Goal: Transaction & Acquisition: Purchase product/service

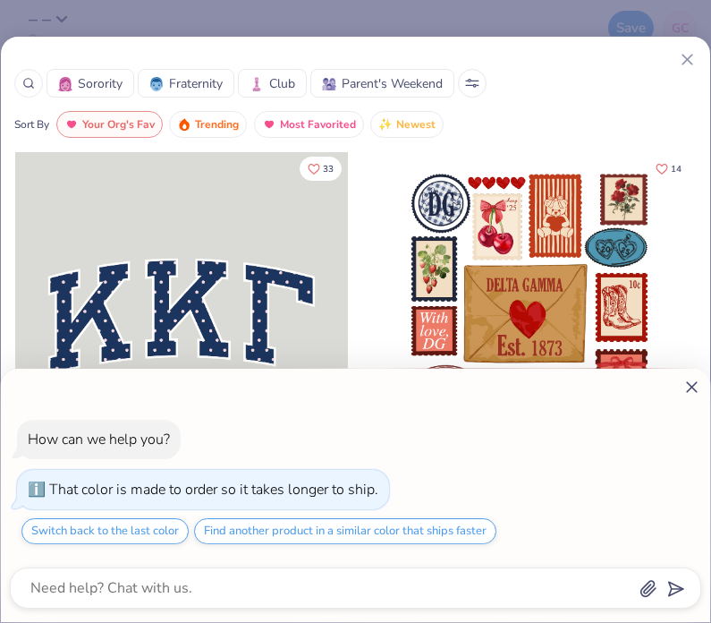
click at [697, 60] on div "How can we help you? That color is made to order so it takes longer to ship. Sw…" at bounding box center [355, 311] width 711 height 623
type textarea "x"
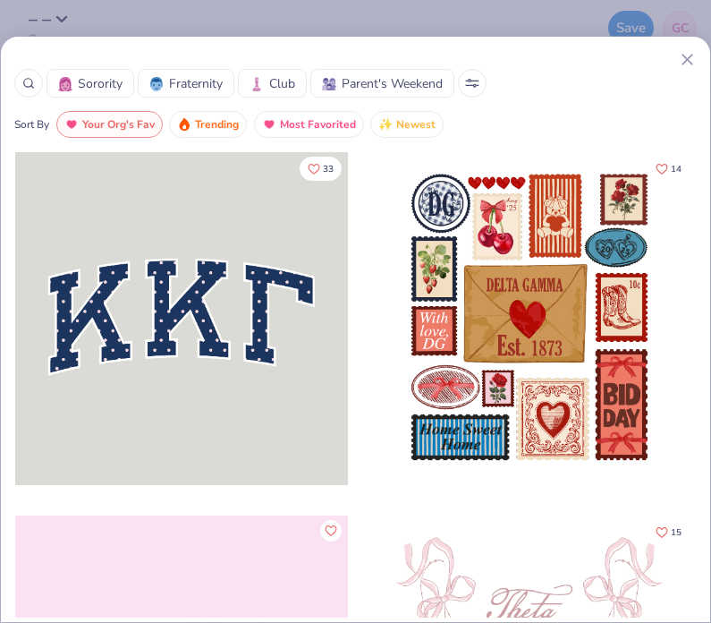
click at [690, 55] on icon at bounding box center [687, 59] width 19 height 19
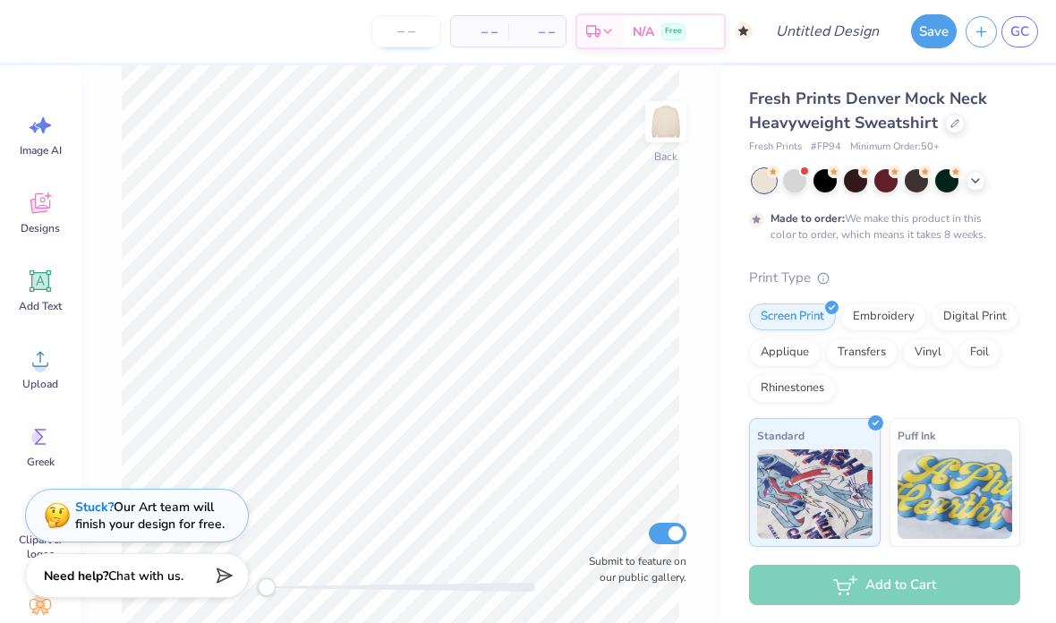
click at [401, 45] on input "number" at bounding box center [406, 31] width 70 height 32
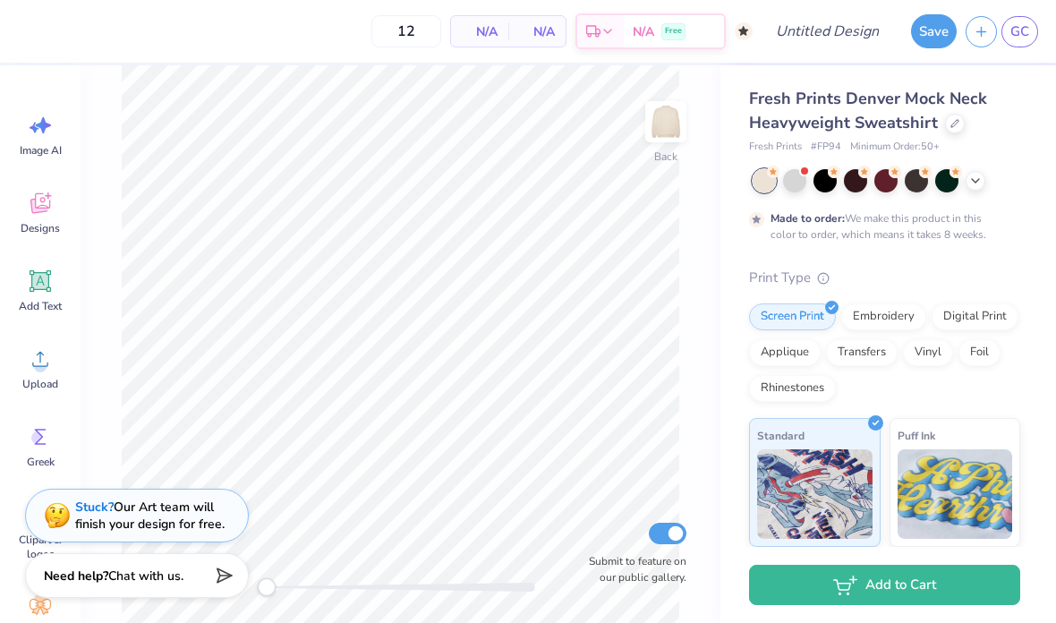
type input "50"
click at [710, 182] on div at bounding box center [946, 178] width 23 height 23
click at [710, 186] on div at bounding box center [975, 179] width 20 height 20
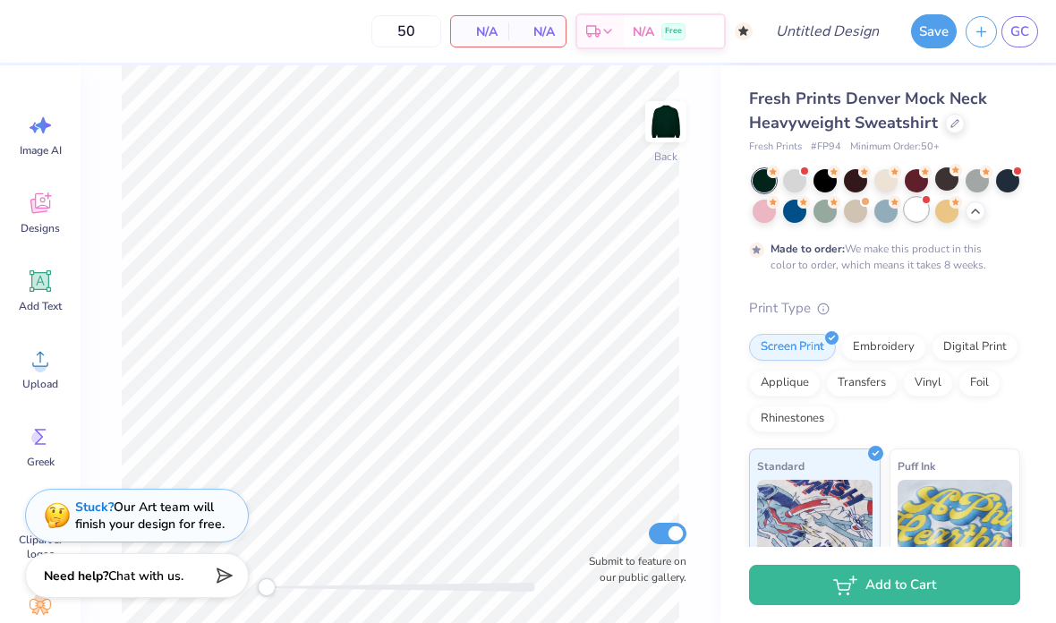
click at [710, 214] on div at bounding box center [915, 209] width 23 height 23
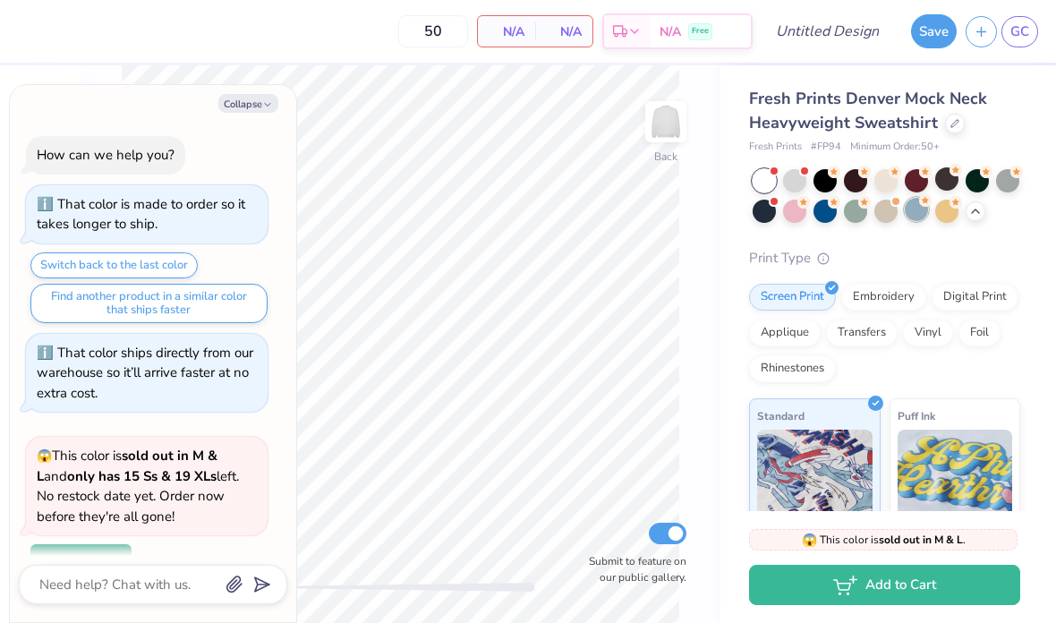
scroll to position [426, 0]
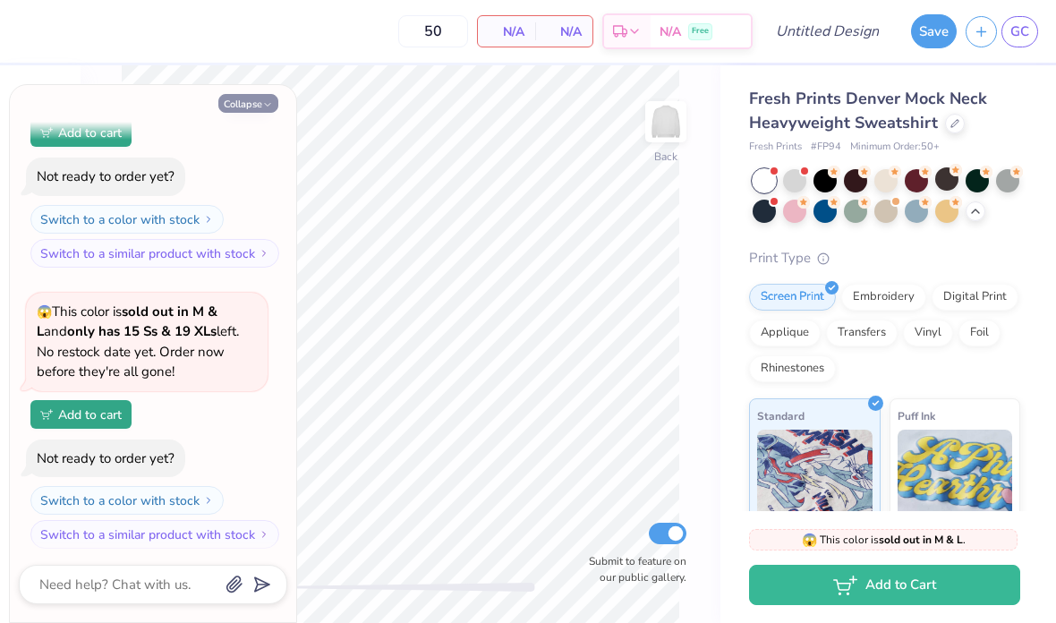
click at [231, 110] on button "Collapse" at bounding box center [248, 103] width 60 height 19
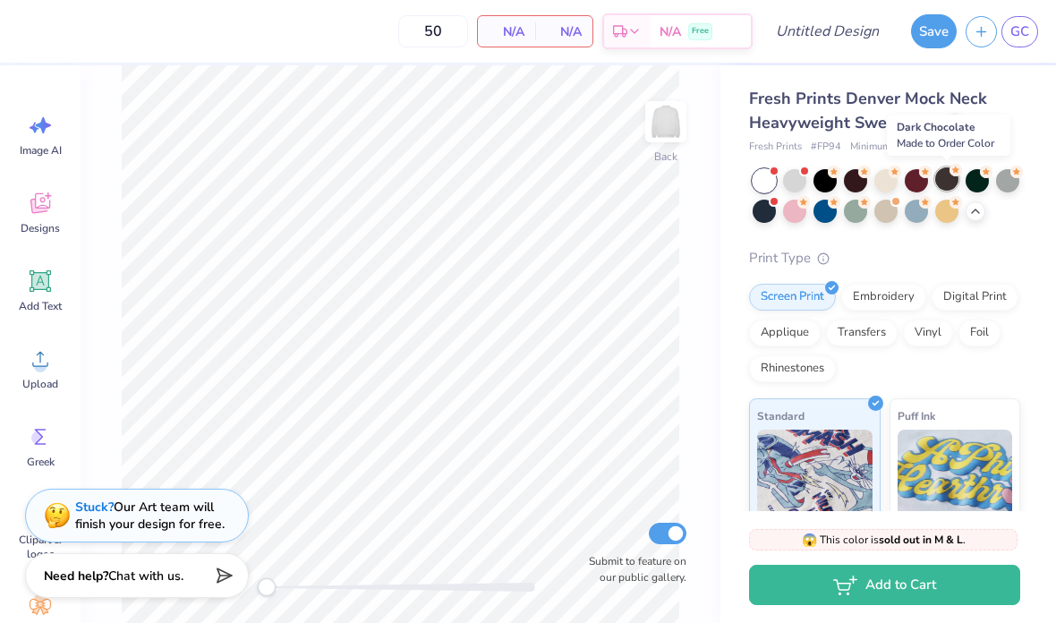
click at [710, 187] on div at bounding box center [946, 178] width 23 height 23
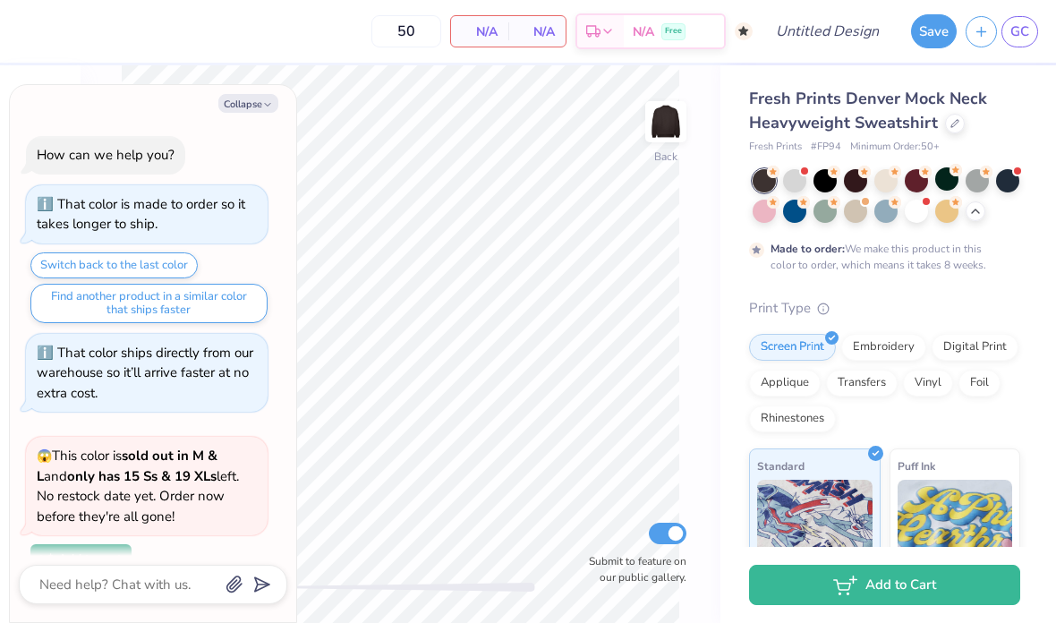
scroll to position [573, 0]
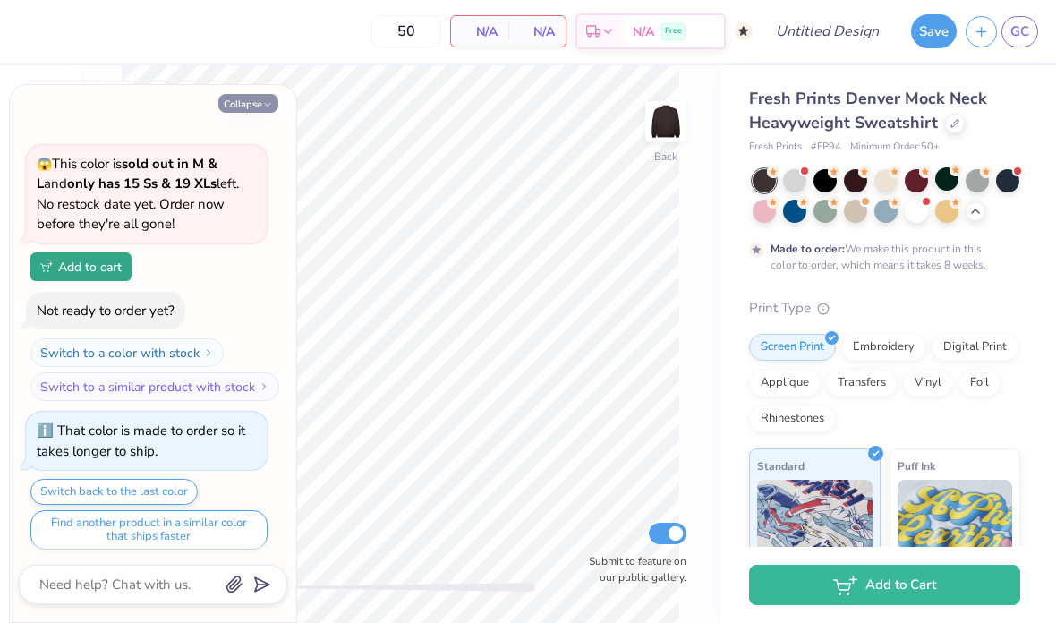
click at [255, 98] on button "Collapse" at bounding box center [248, 103] width 60 height 19
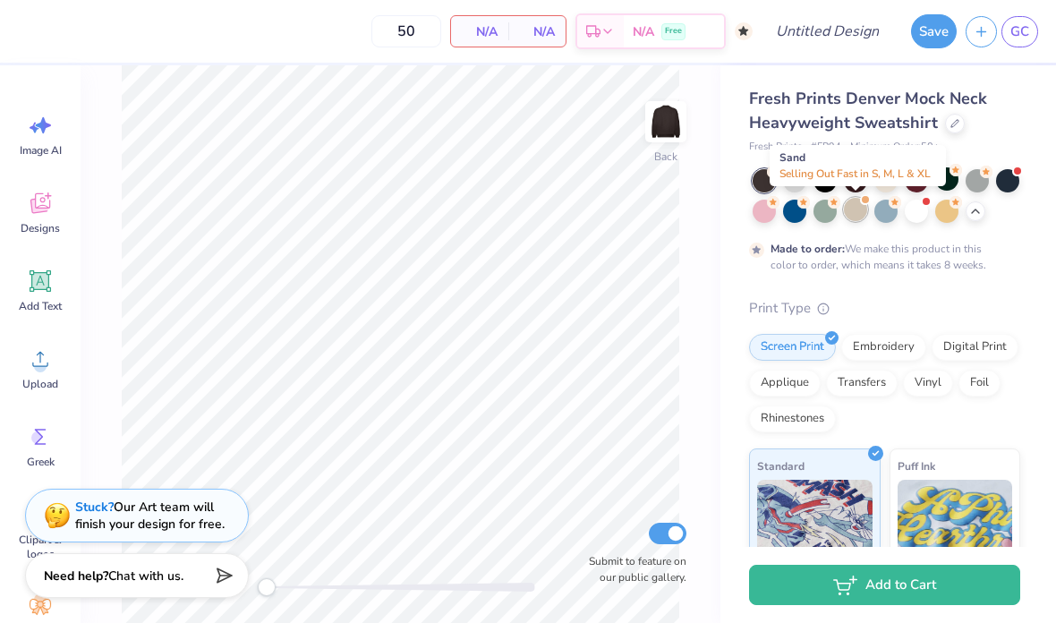
click at [710, 217] on div at bounding box center [855, 209] width 23 height 23
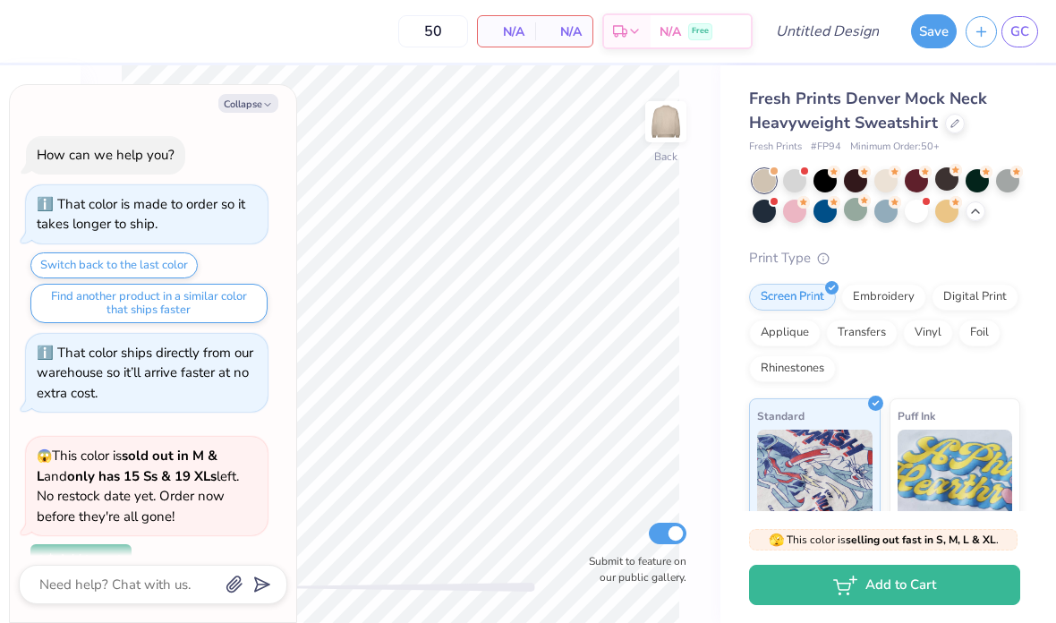
scroll to position [920, 0]
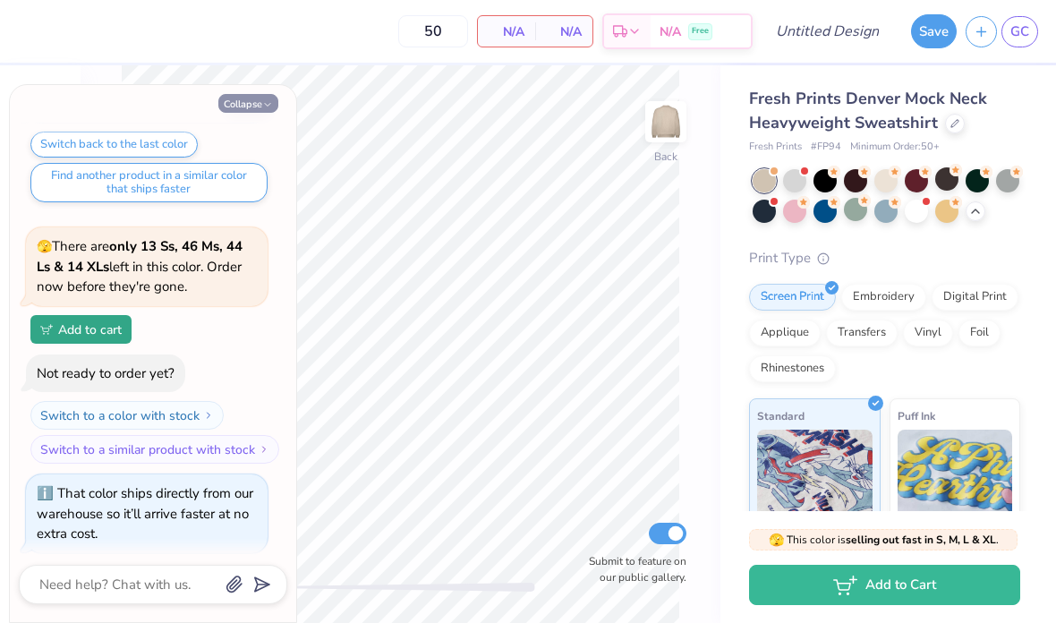
click at [259, 103] on button "Collapse" at bounding box center [248, 103] width 60 height 19
type textarea "x"
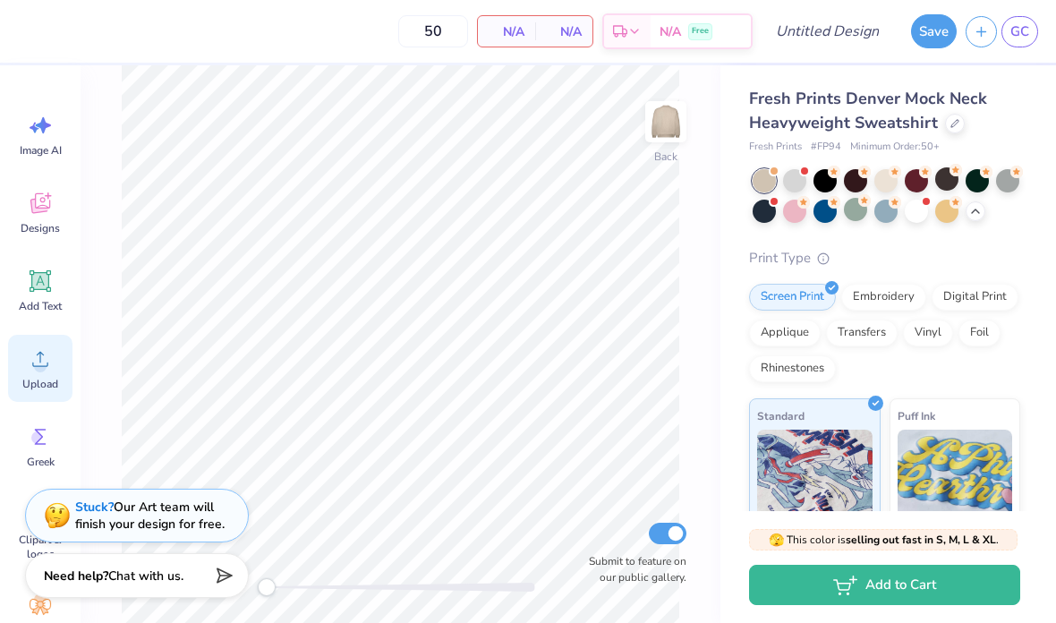
click at [63, 376] on div "Upload" at bounding box center [40, 368] width 64 height 67
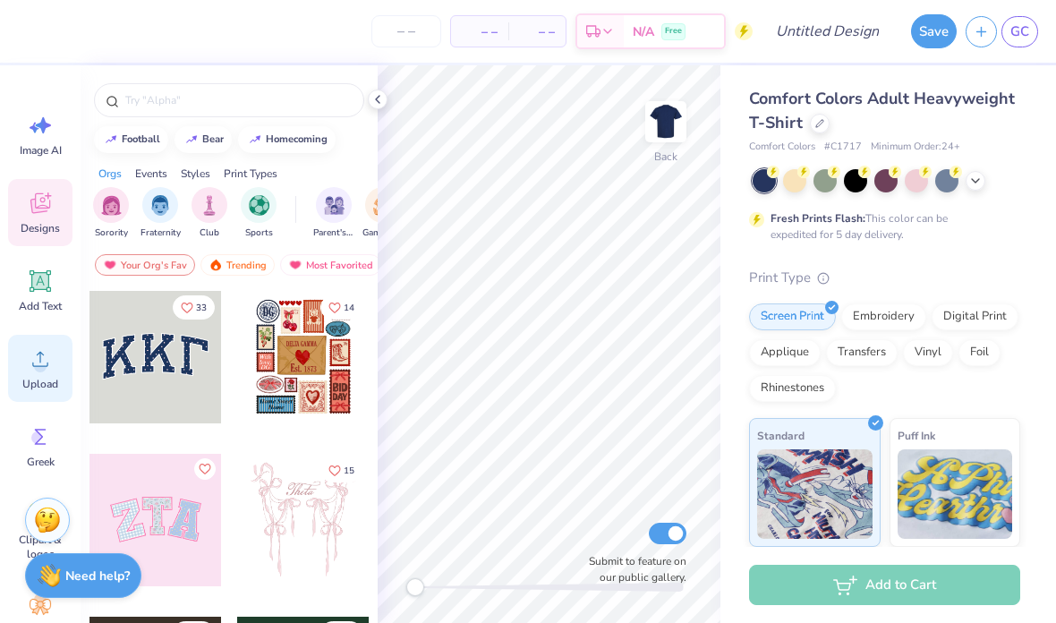
click at [34, 362] on icon at bounding box center [40, 358] width 27 height 27
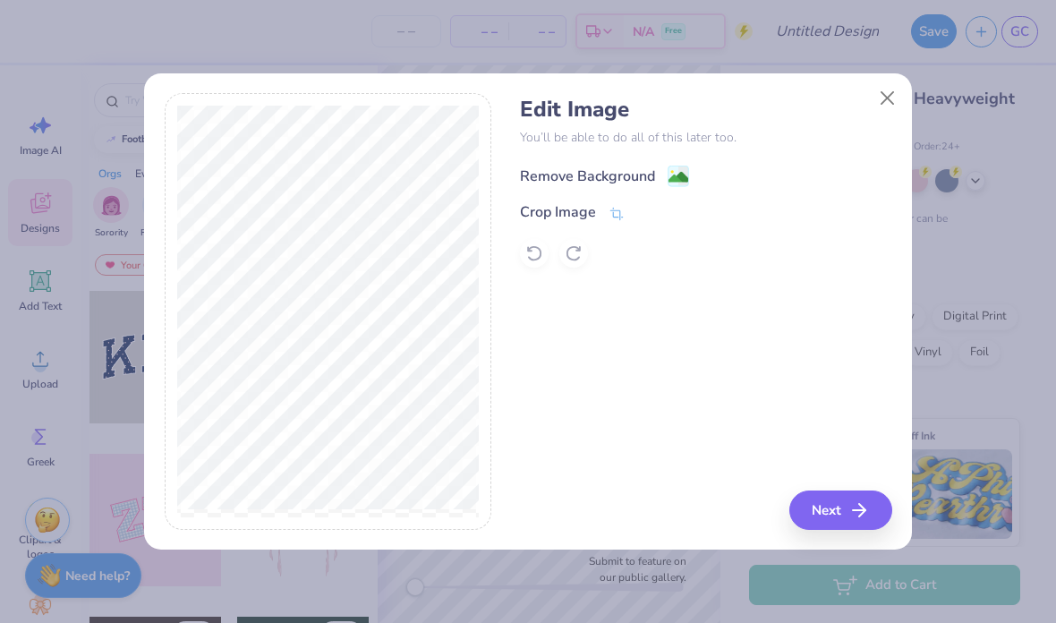
click at [630, 173] on div "Remove Background" at bounding box center [587, 175] width 135 height 21
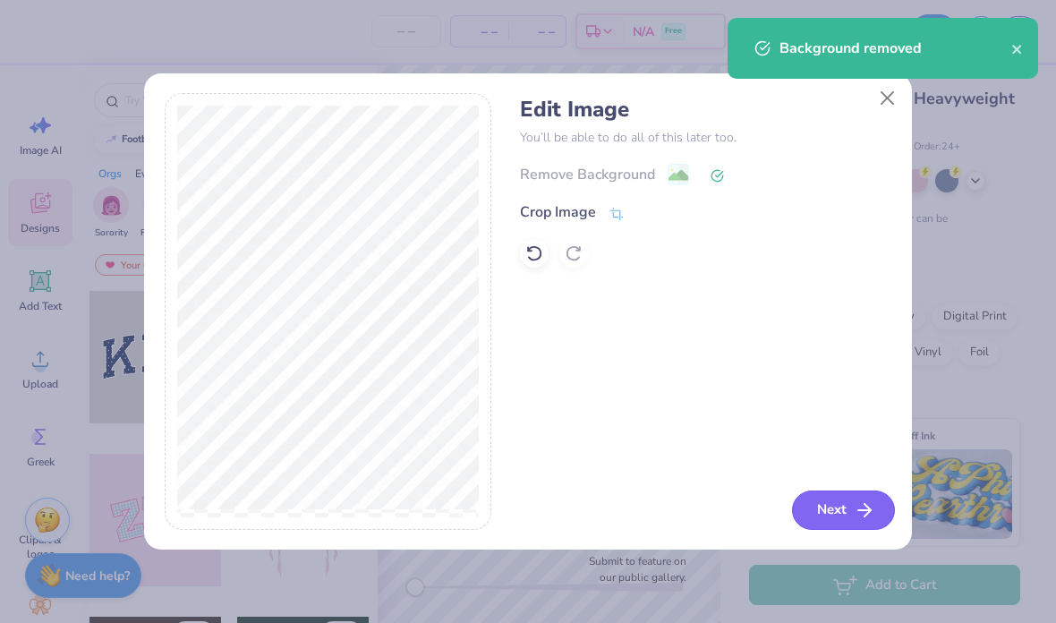
click at [823, 517] on button "Next" at bounding box center [843, 509] width 103 height 39
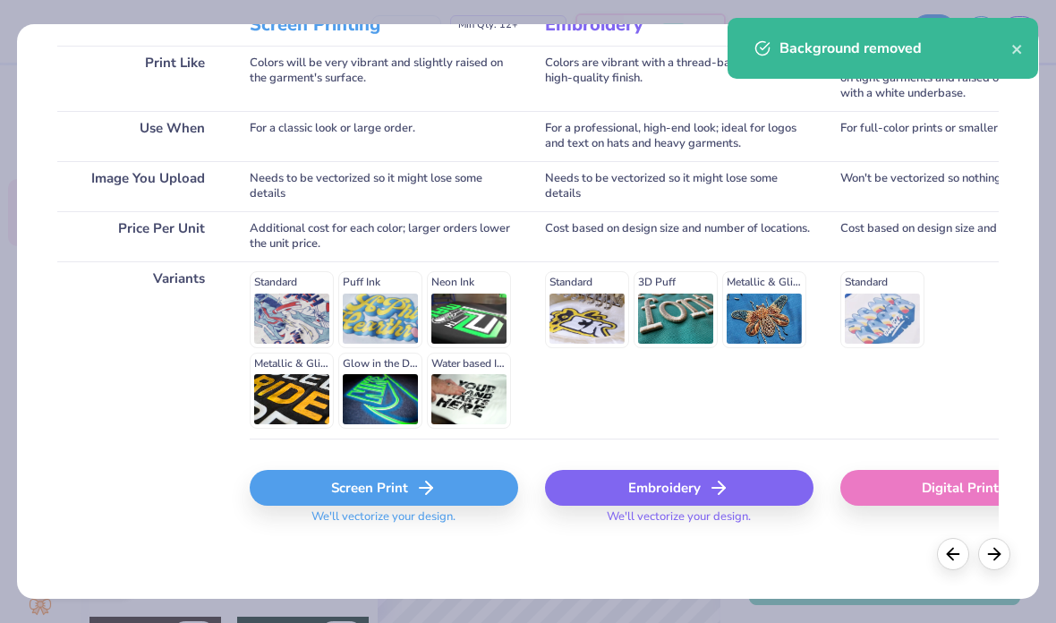
scroll to position [268, 0]
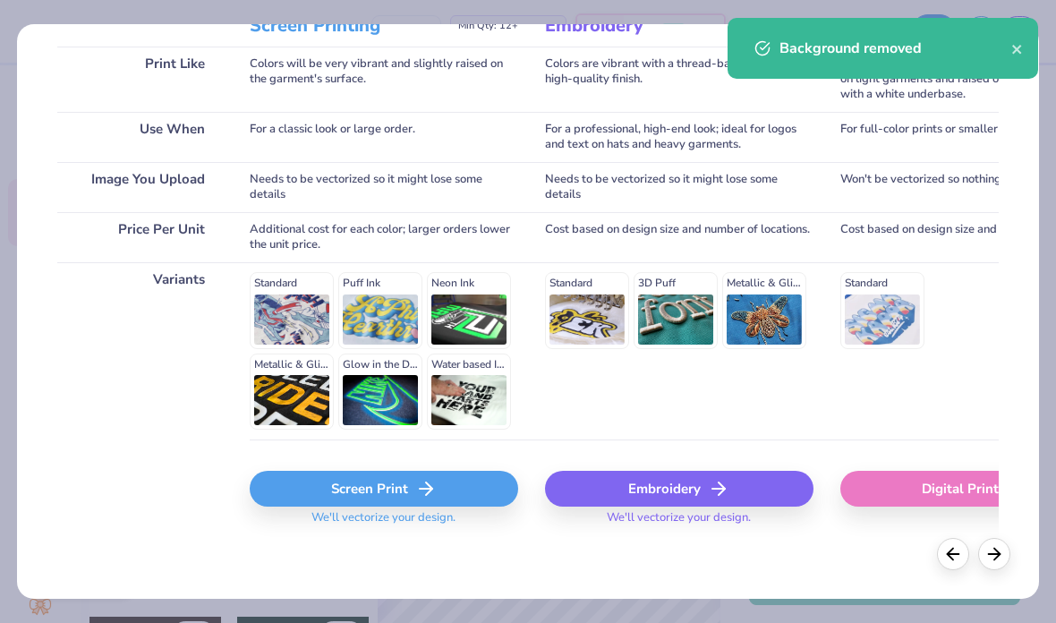
click at [327, 491] on div "Screen Print" at bounding box center [384, 489] width 268 height 36
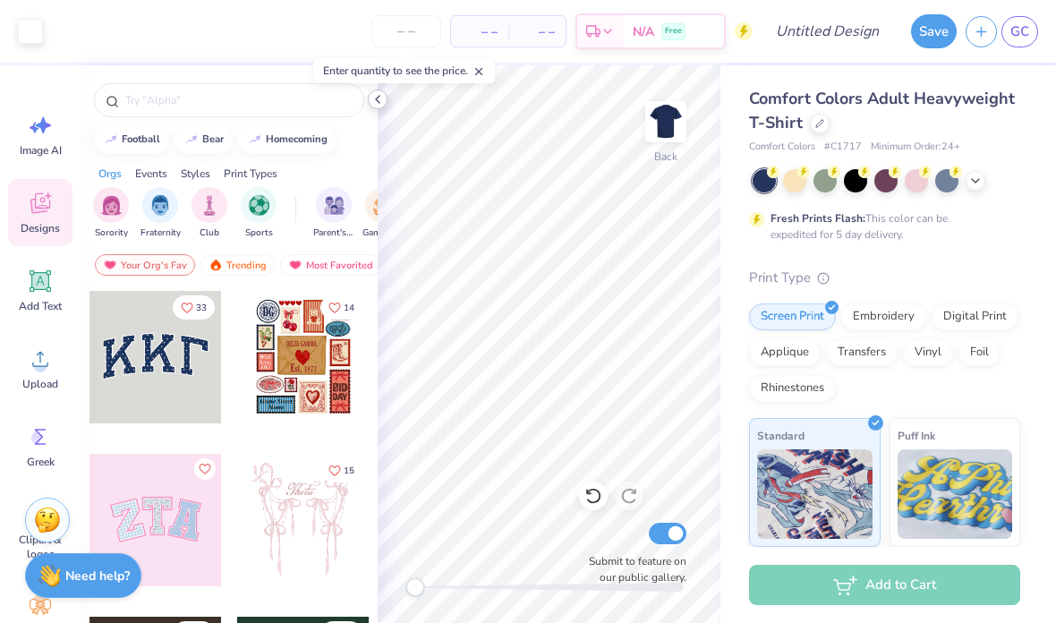
click at [373, 101] on icon at bounding box center [377, 99] width 14 height 14
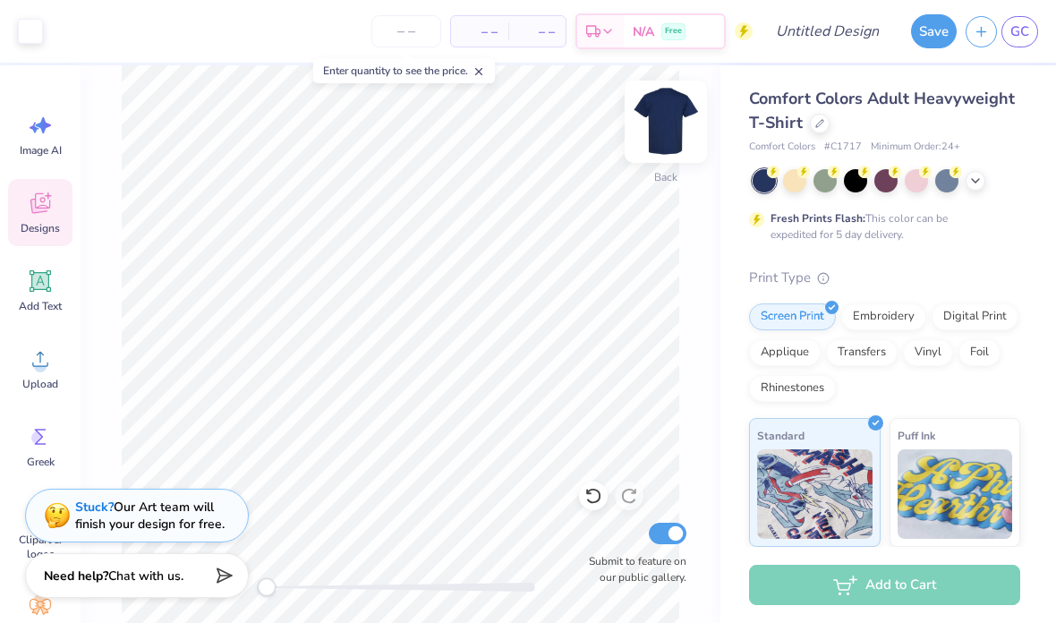
click at [679, 123] on img at bounding box center [666, 122] width 72 height 72
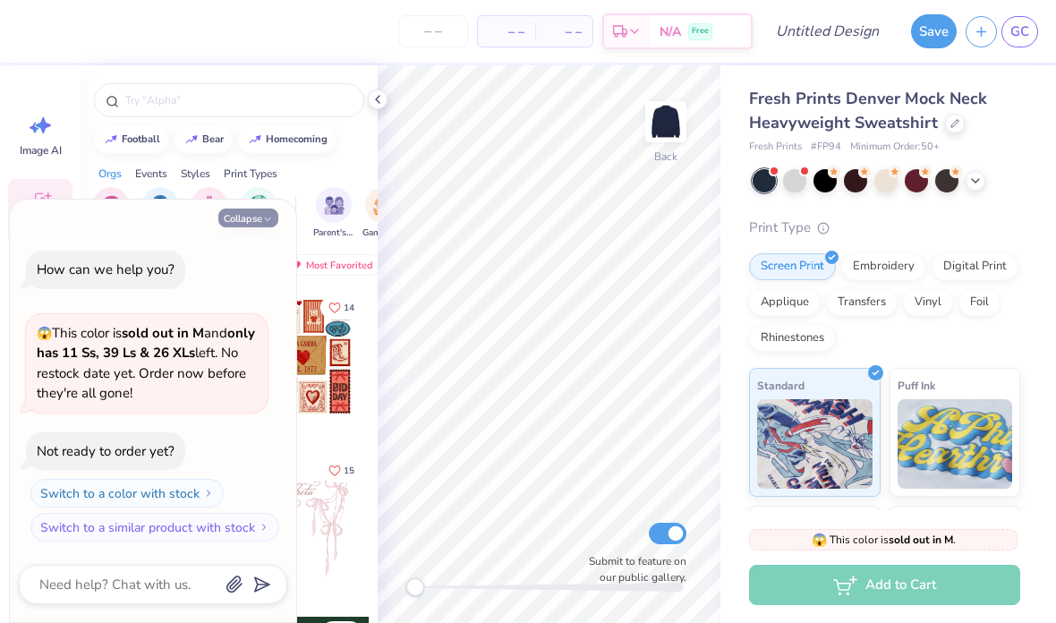
click at [267, 219] on icon "button" at bounding box center [267, 219] width 11 height 11
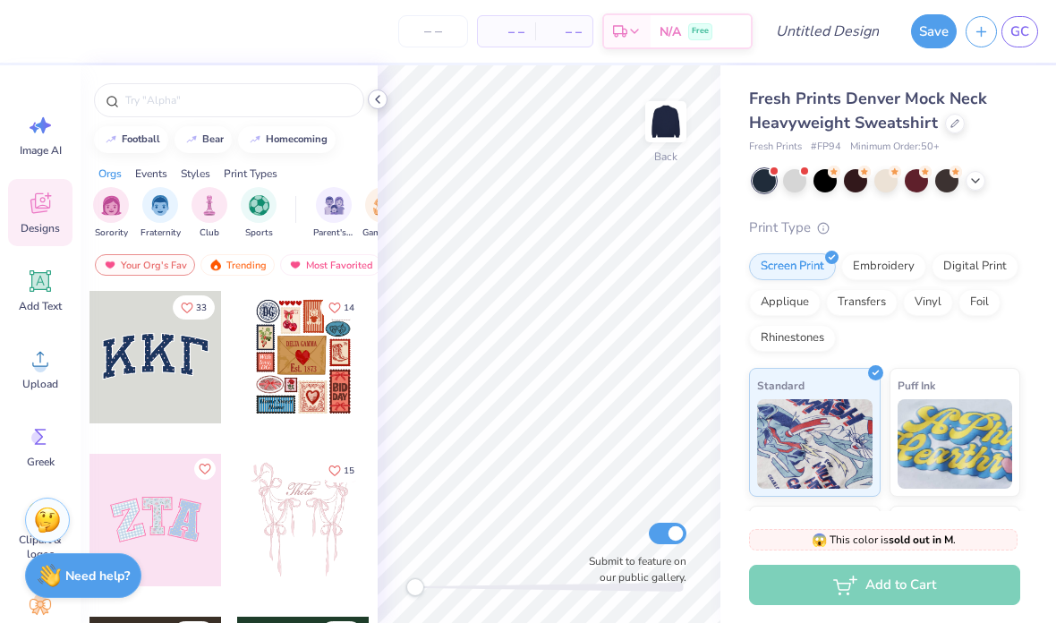
click at [381, 102] on icon at bounding box center [377, 99] width 14 height 14
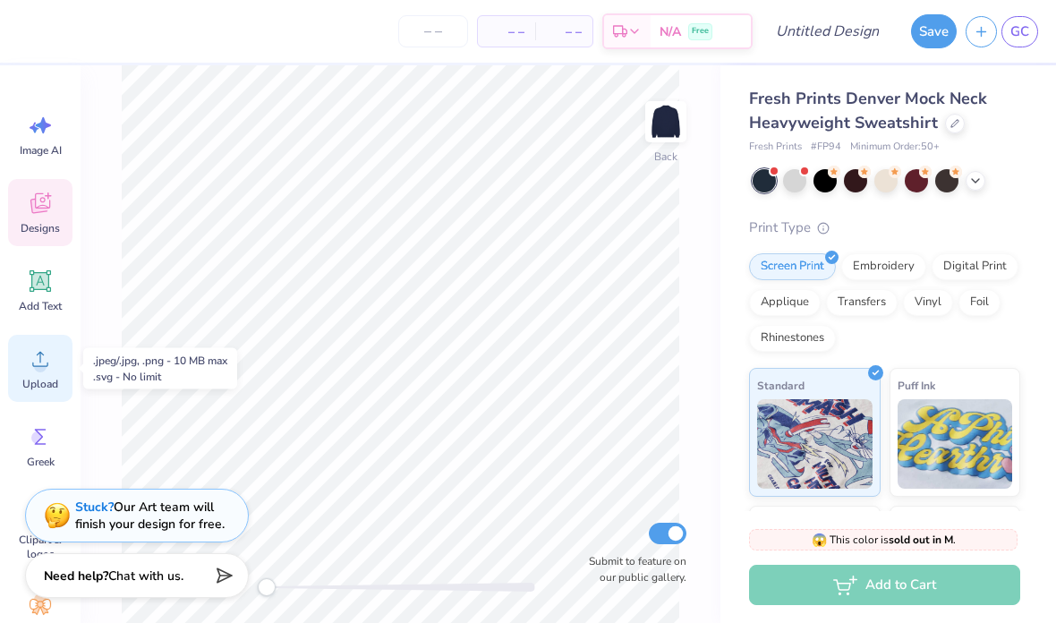
click at [37, 353] on icon at bounding box center [40, 358] width 27 height 27
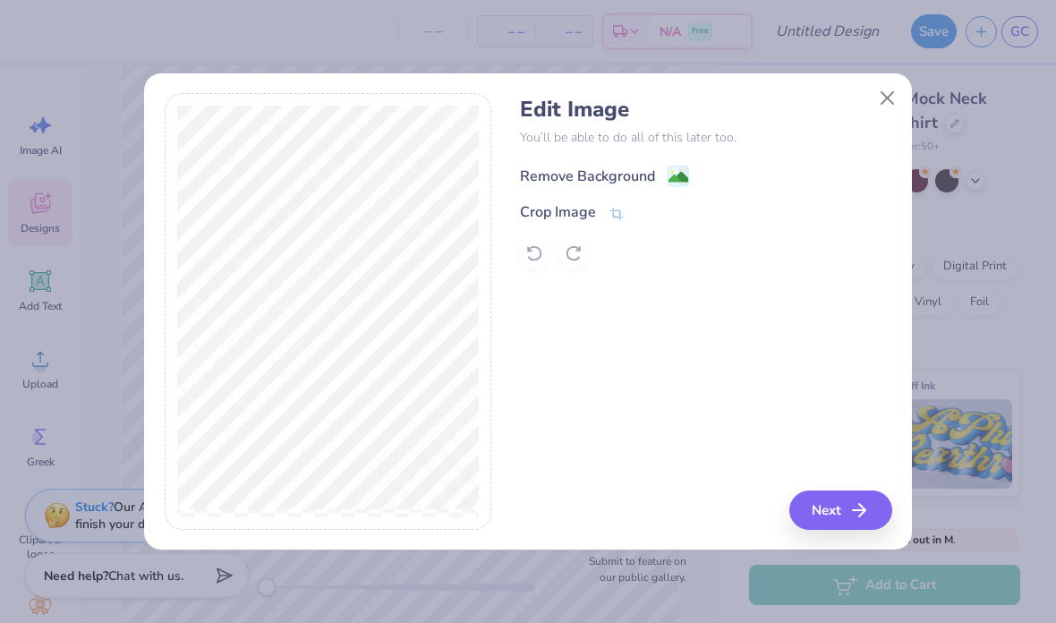
click at [601, 176] on div "Remove Background" at bounding box center [587, 175] width 135 height 21
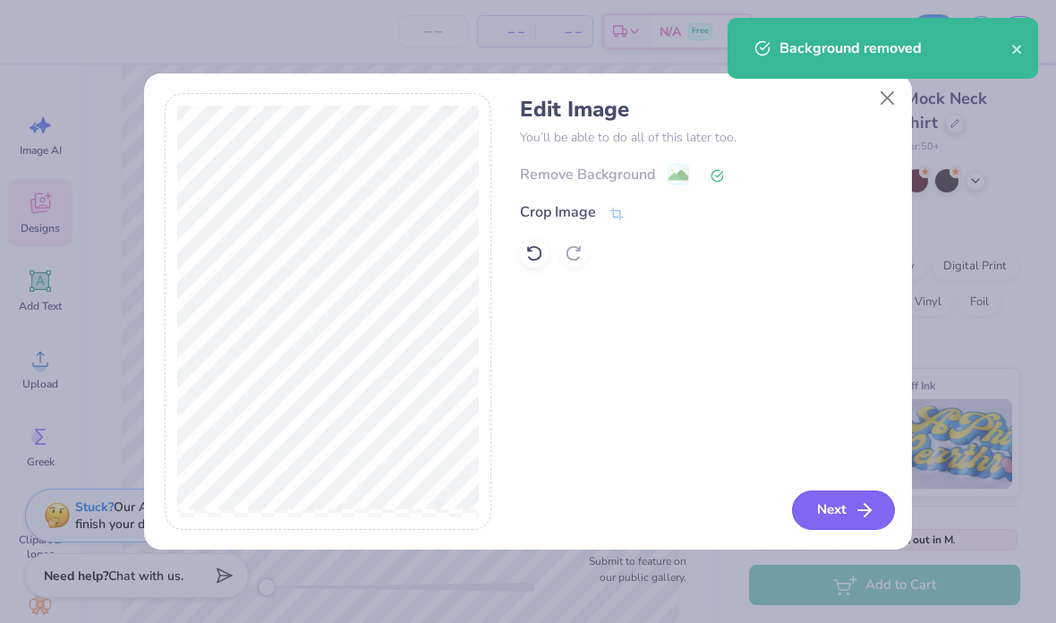
click at [852, 511] on button "Next" at bounding box center [843, 509] width 103 height 39
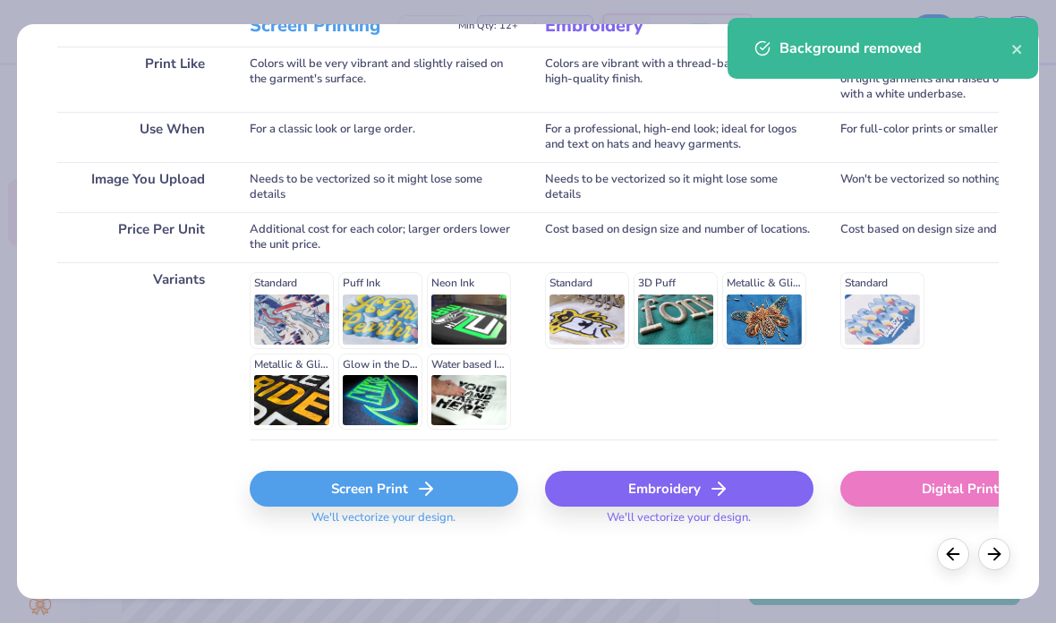
scroll to position [268, 0]
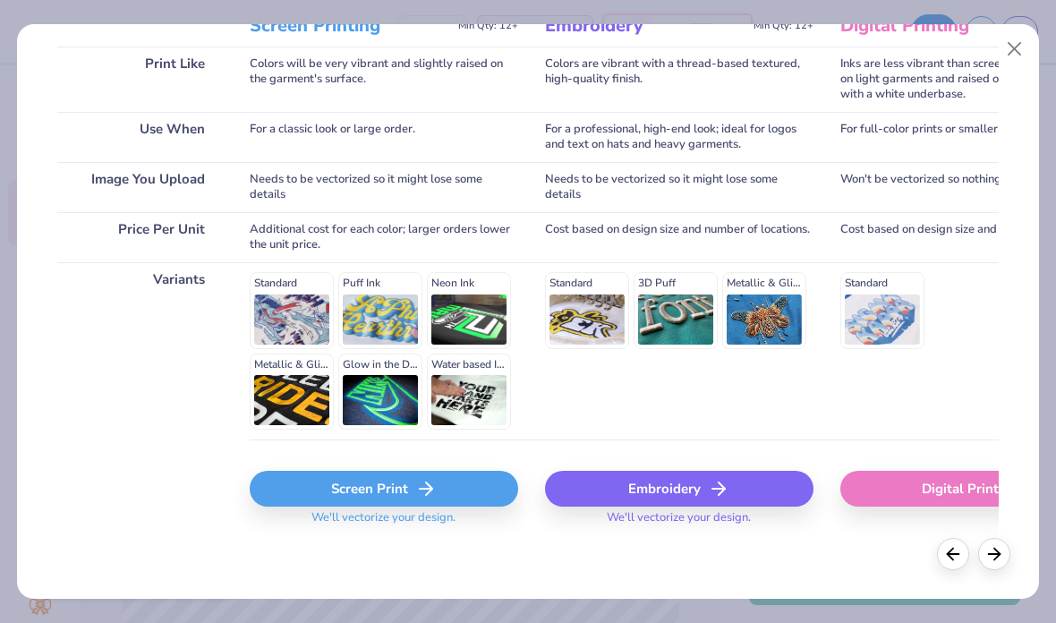
click at [360, 483] on div "Screen Print" at bounding box center [384, 489] width 268 height 36
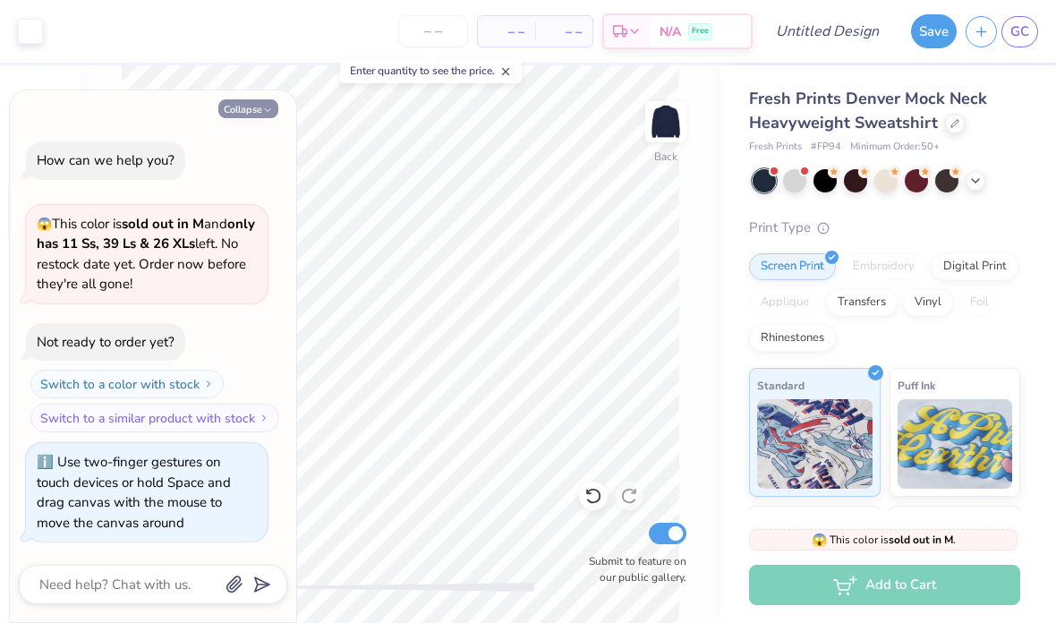
click at [244, 118] on button "Collapse" at bounding box center [248, 108] width 60 height 19
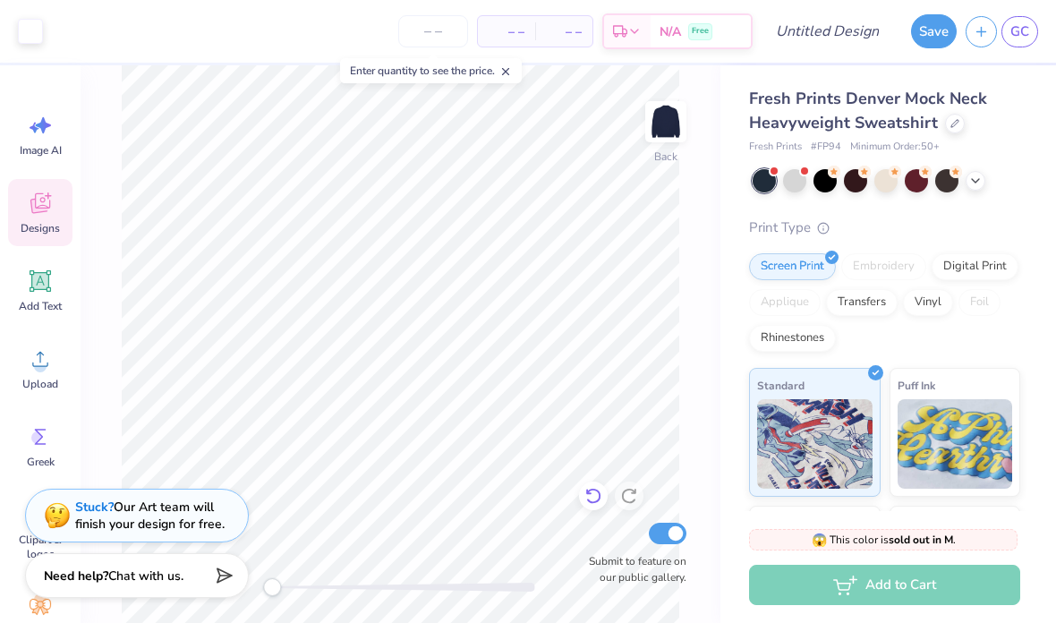
click at [602, 503] on div at bounding box center [593, 495] width 29 height 29
click at [940, 32] on button "Save" at bounding box center [934, 29] width 46 height 34
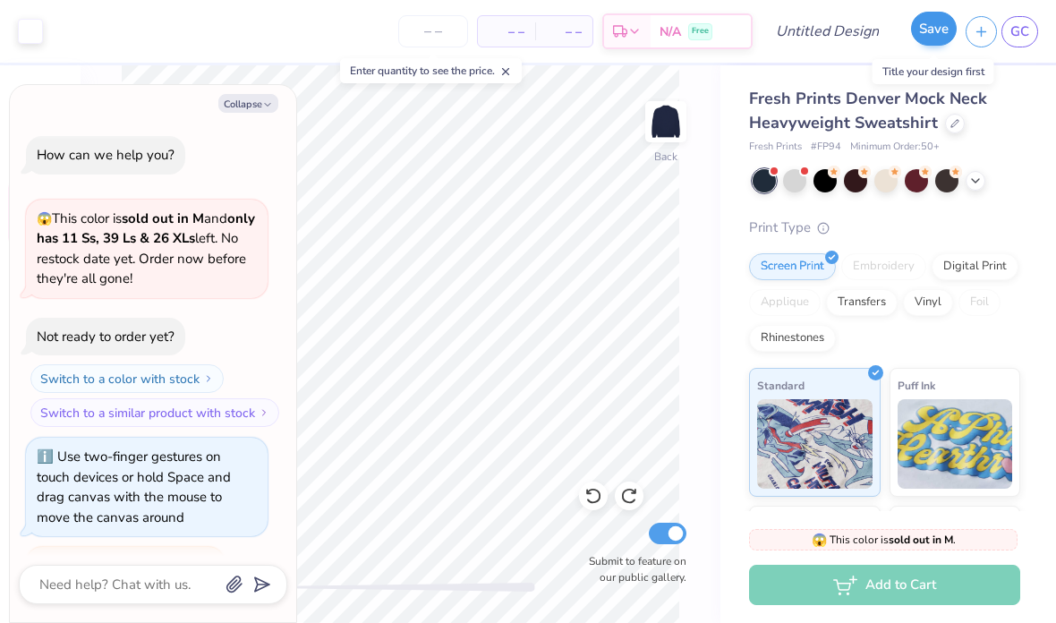
scroll to position [38, 0]
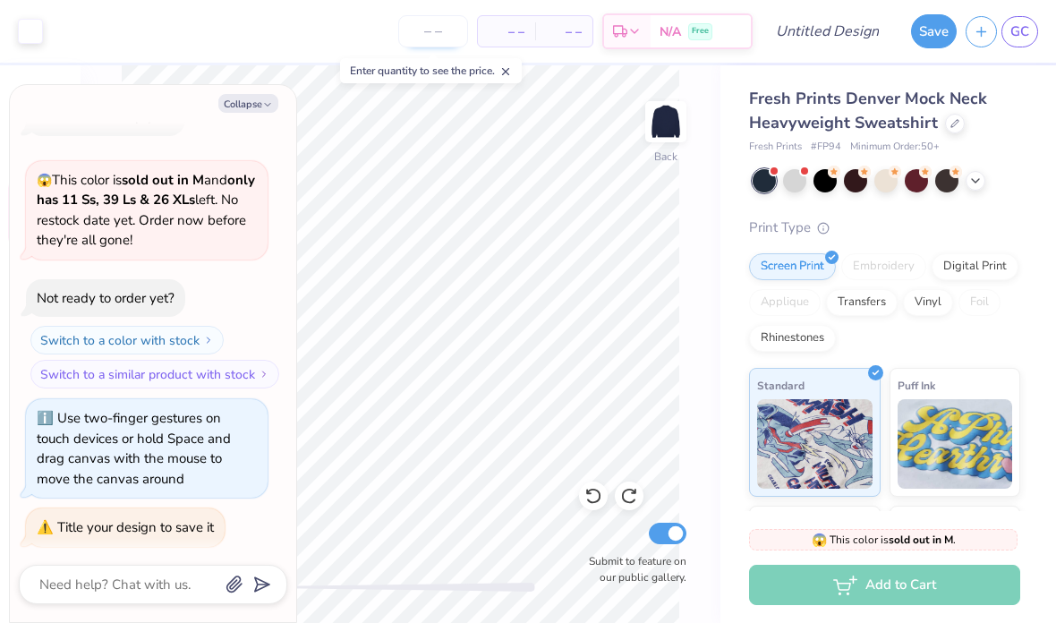
click at [431, 40] on input "number" at bounding box center [433, 31] width 70 height 32
type textarea "x"
type input "50"
type textarea "x"
